Goal: Navigation & Orientation: Find specific page/section

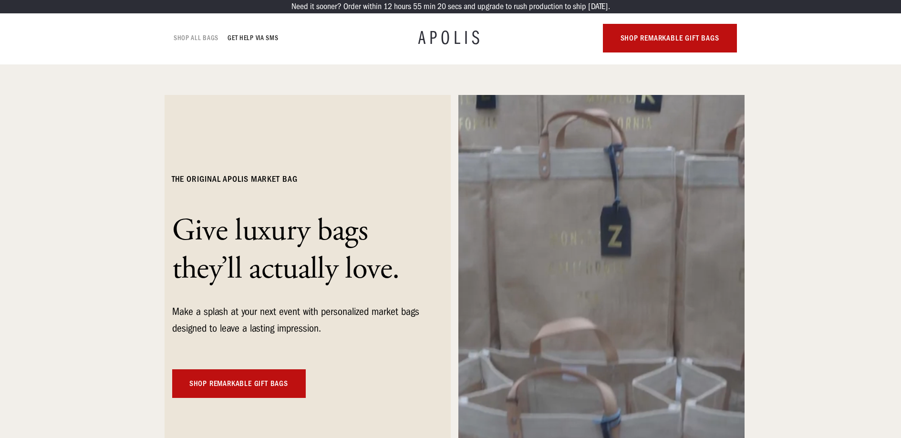
click at [195, 39] on link "Shop All Bags" at bounding box center [196, 37] width 44 height 11
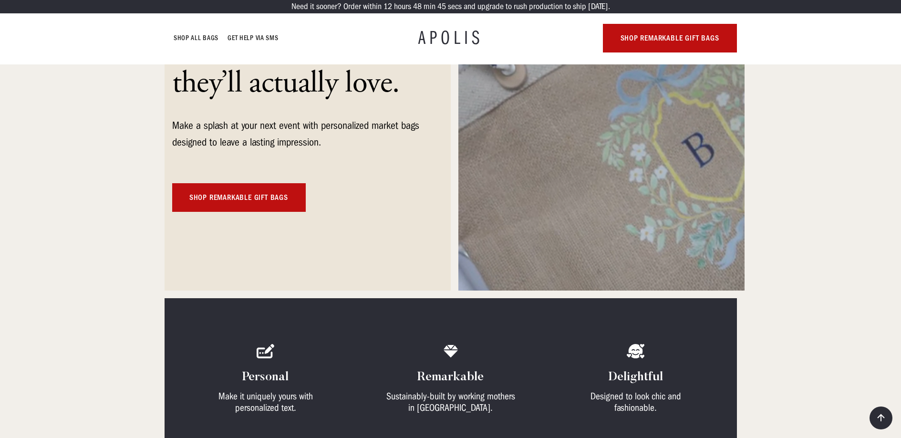
scroll to position [148, 0]
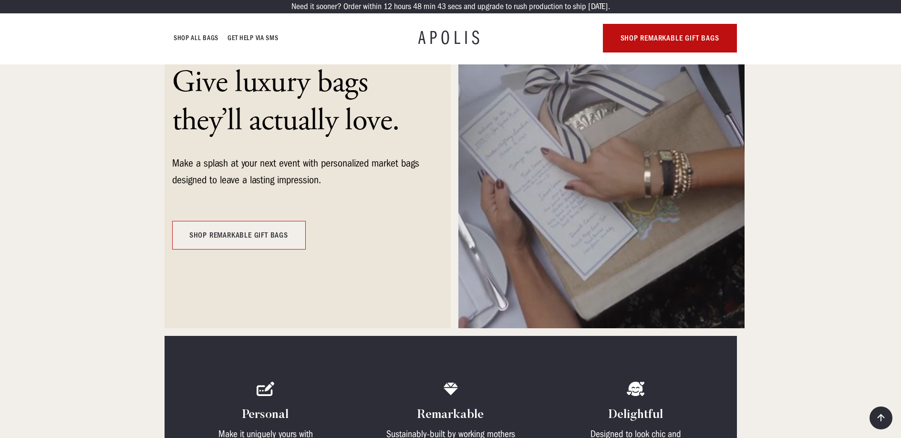
click at [244, 239] on link "Shop Remarkable gift bags" at bounding box center [239, 235] width 134 height 29
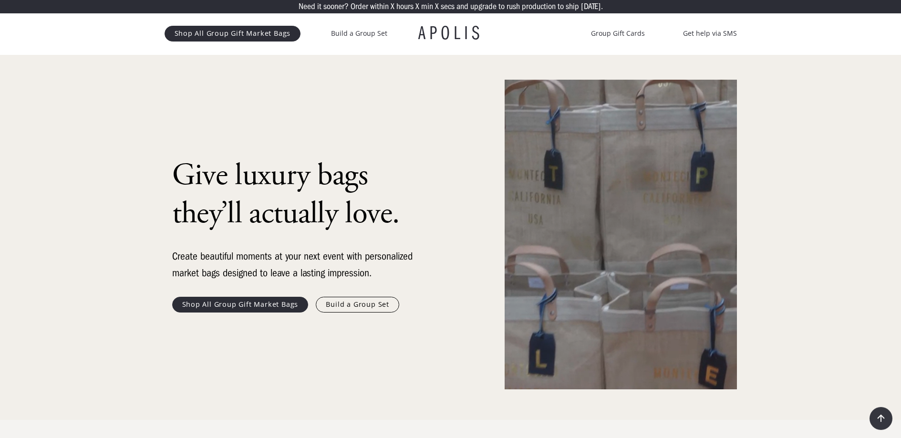
scroll to position [14, 0]
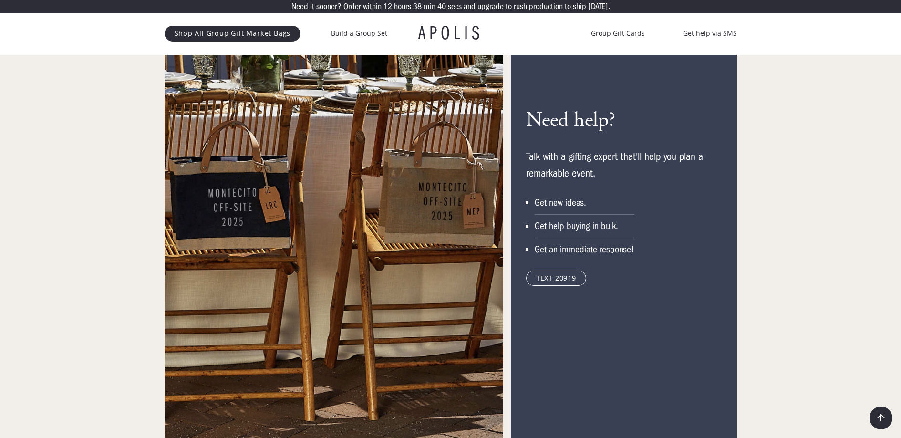
scroll to position [4507, 0]
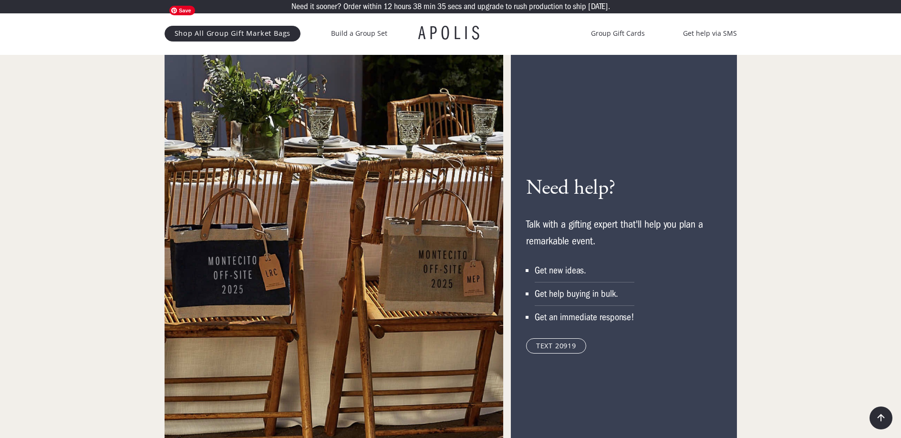
click at [468, 266] on img at bounding box center [334, 265] width 339 height 494
